Goal: Transaction & Acquisition: Download file/media

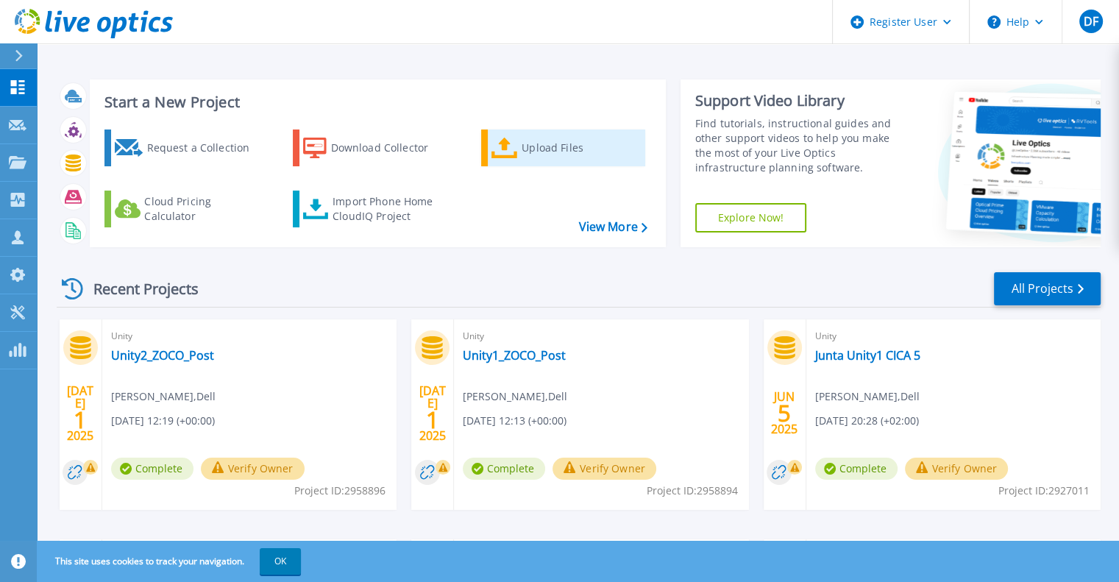
click at [553, 152] on div "Upload Files" at bounding box center [581, 147] width 118 height 29
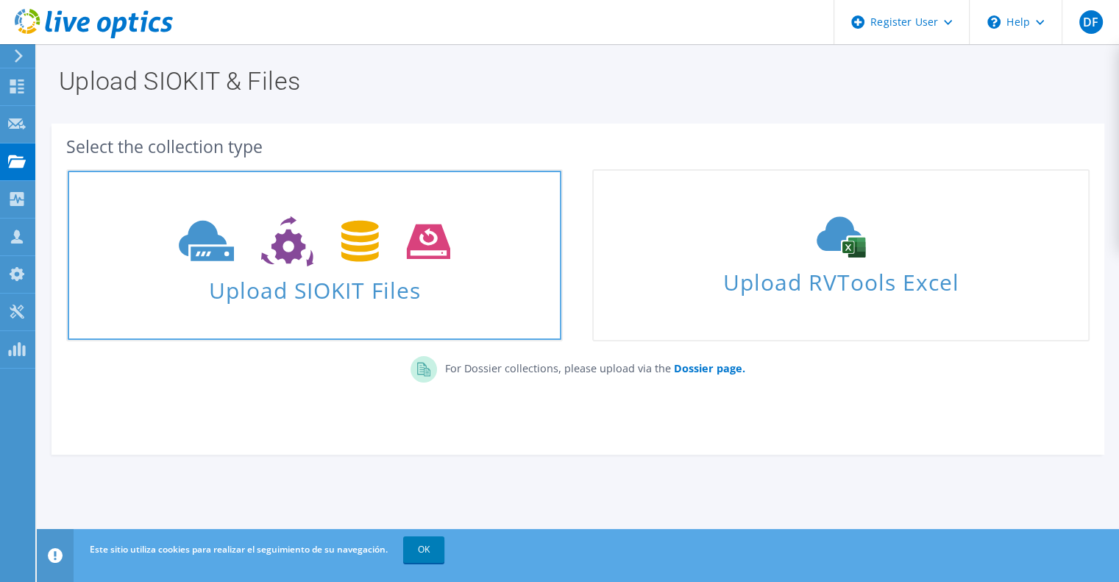
click at [344, 258] on use at bounding box center [314, 241] width 271 height 51
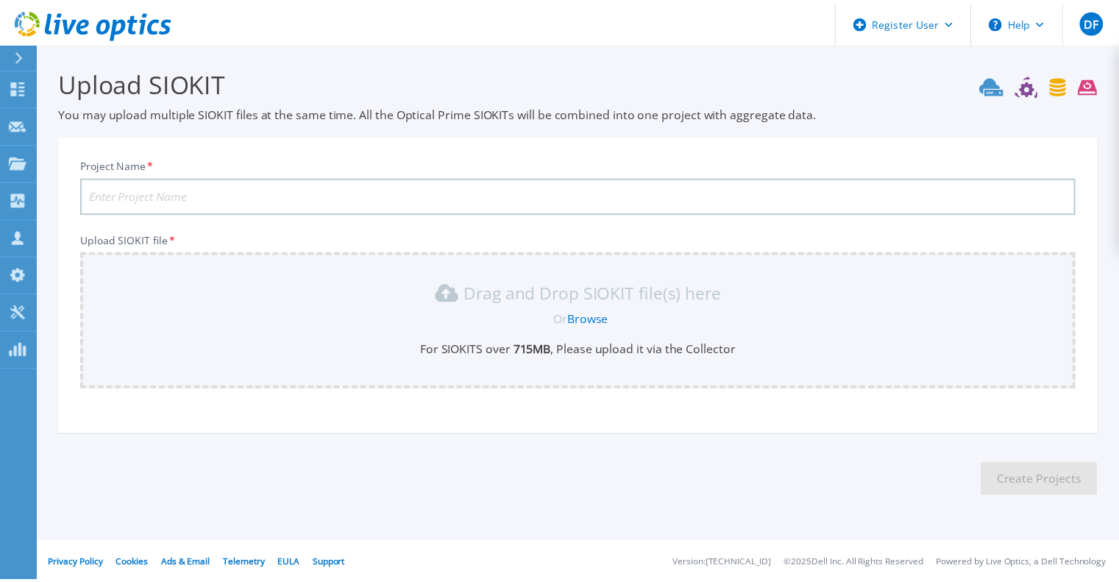
scroll to position [3, 0]
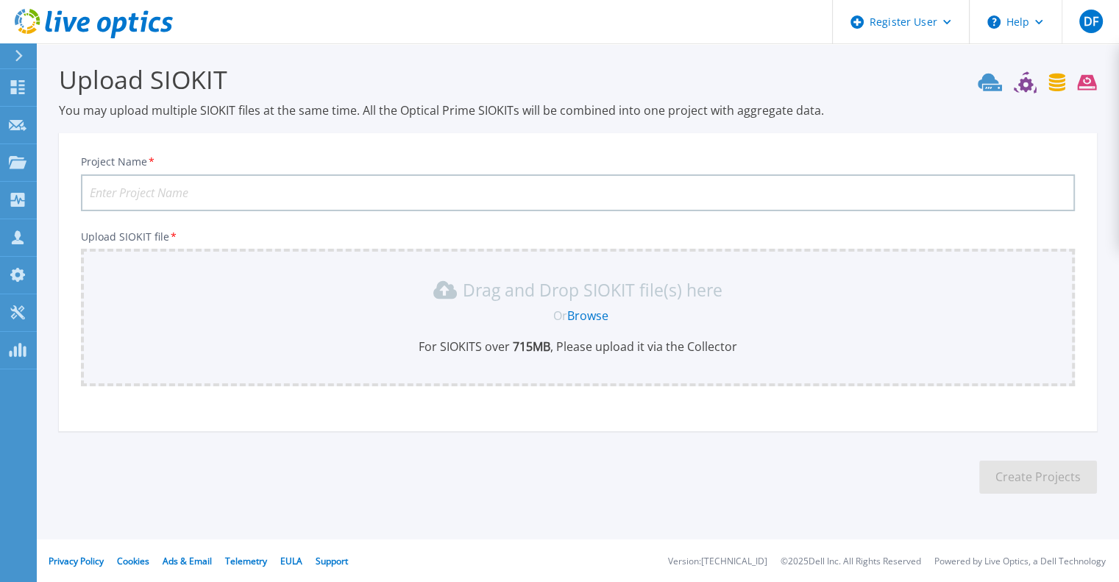
click at [196, 174] on input "Project Name *" at bounding box center [578, 192] width 994 height 37
click at [195, 192] on input "Project Name *" at bounding box center [578, 192] width 994 height 37
click at [1057, 85] on icon at bounding box center [1057, 82] width 16 height 18
click at [1056, 85] on icon at bounding box center [1057, 82] width 16 height 18
click at [76, 165] on div "Projects" at bounding box center [68, 163] width 60 height 38
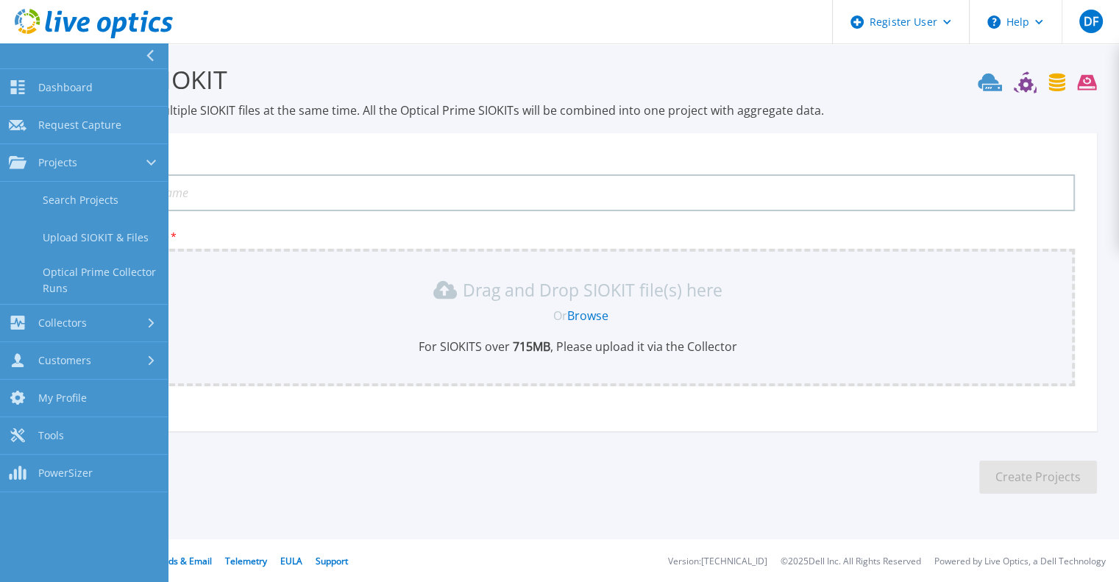
click at [388, 179] on input "Project Name *" at bounding box center [578, 192] width 994 height 37
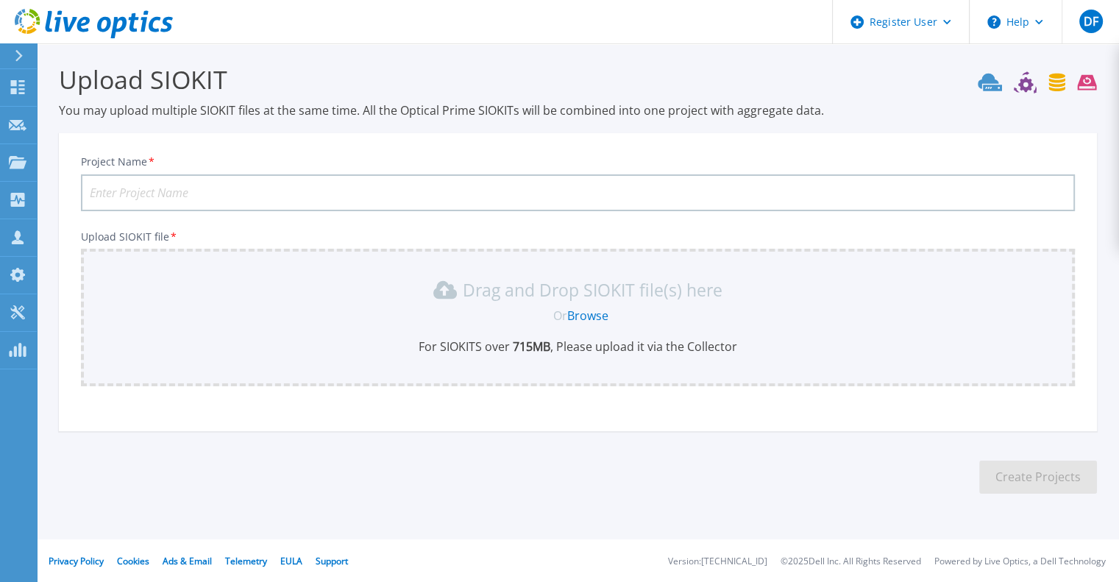
click at [146, 191] on input "Project Name *" at bounding box center [578, 192] width 994 height 37
type input "DNV Powermaxs"
click at [581, 319] on link "Browse" at bounding box center [587, 315] width 41 height 16
click at [16, 76] on link "Dashboard Dashboard" at bounding box center [18, 88] width 37 height 38
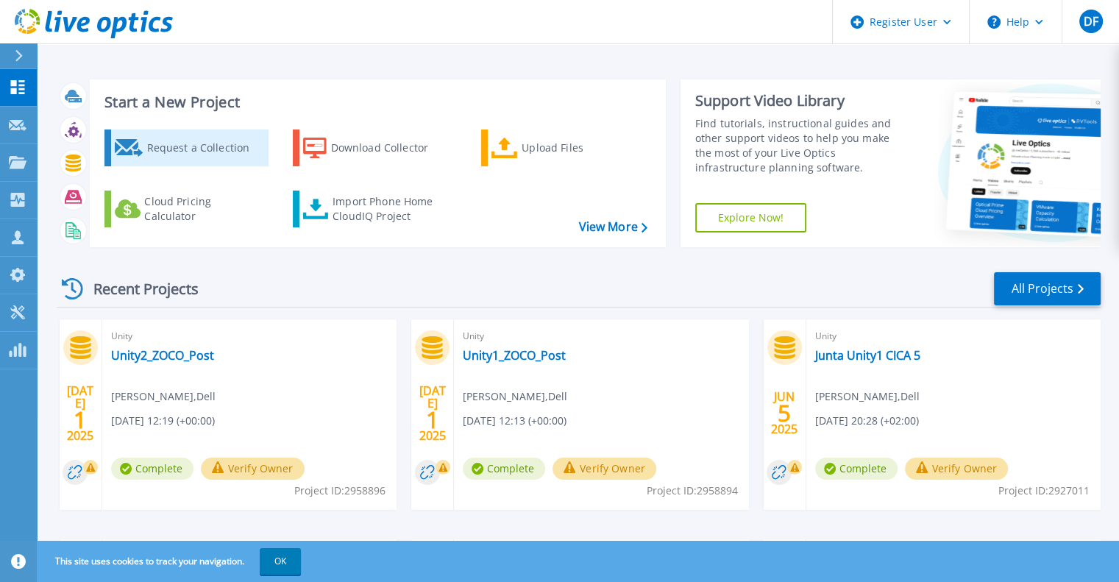
click at [193, 152] on div "Request a Collection" at bounding box center [205, 147] width 118 height 29
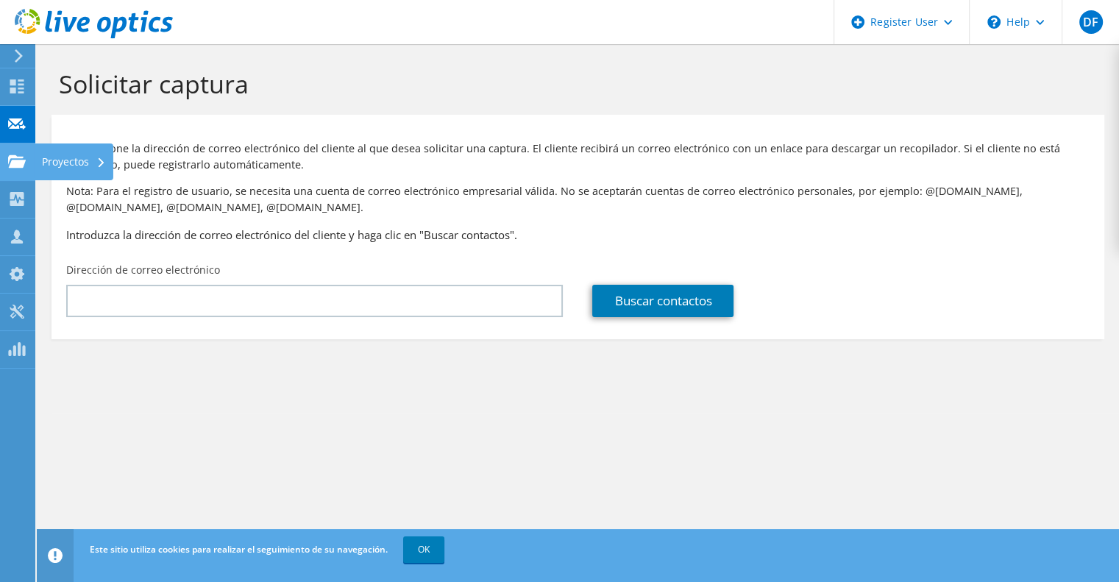
click at [85, 164] on div "Proyectos" at bounding box center [74, 161] width 79 height 37
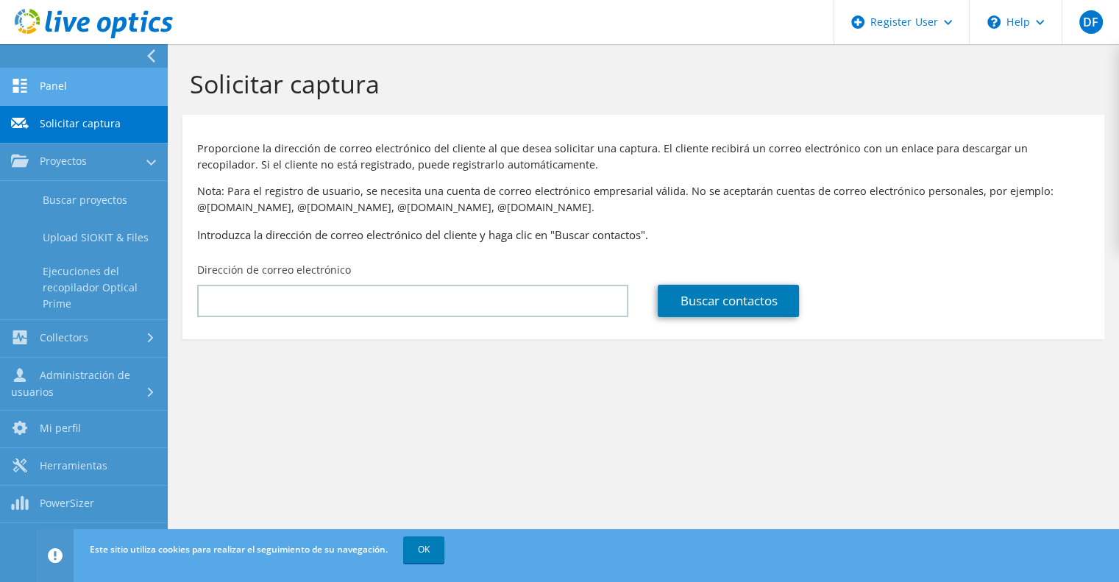
click at [54, 77] on link "Panel" at bounding box center [84, 87] width 168 height 38
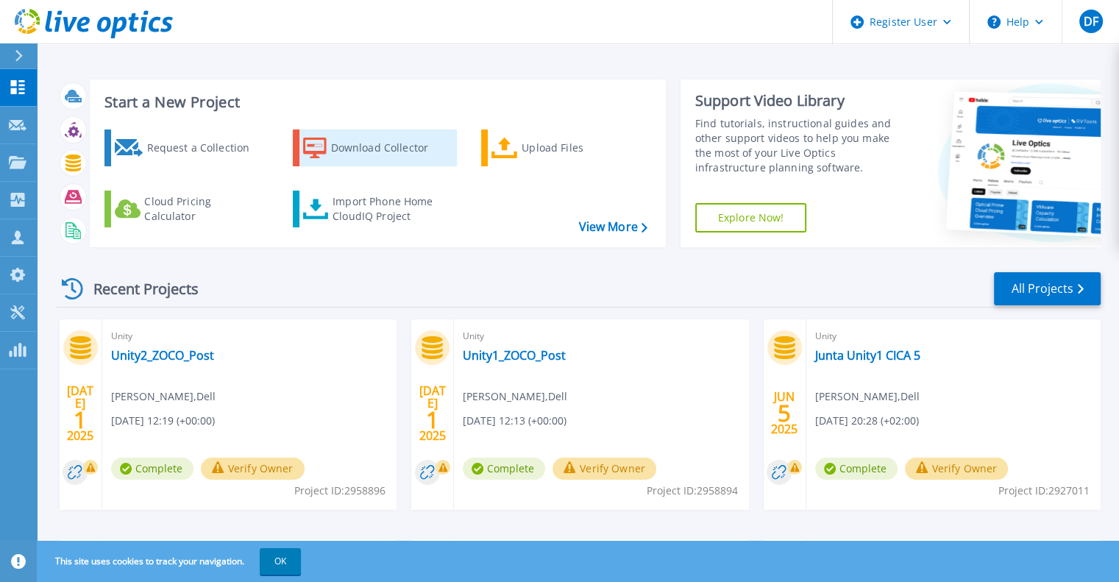
click at [334, 147] on div "Download Collector" at bounding box center [390, 147] width 118 height 29
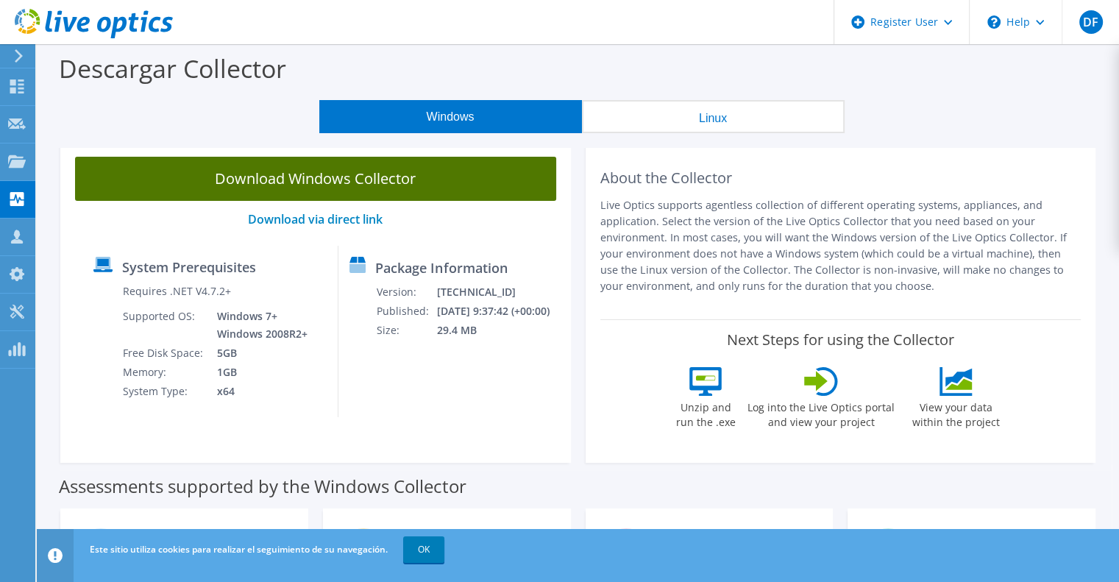
click at [383, 185] on link "Download Windows Collector" at bounding box center [315, 179] width 481 height 44
